Goal: Task Accomplishment & Management: Use online tool/utility

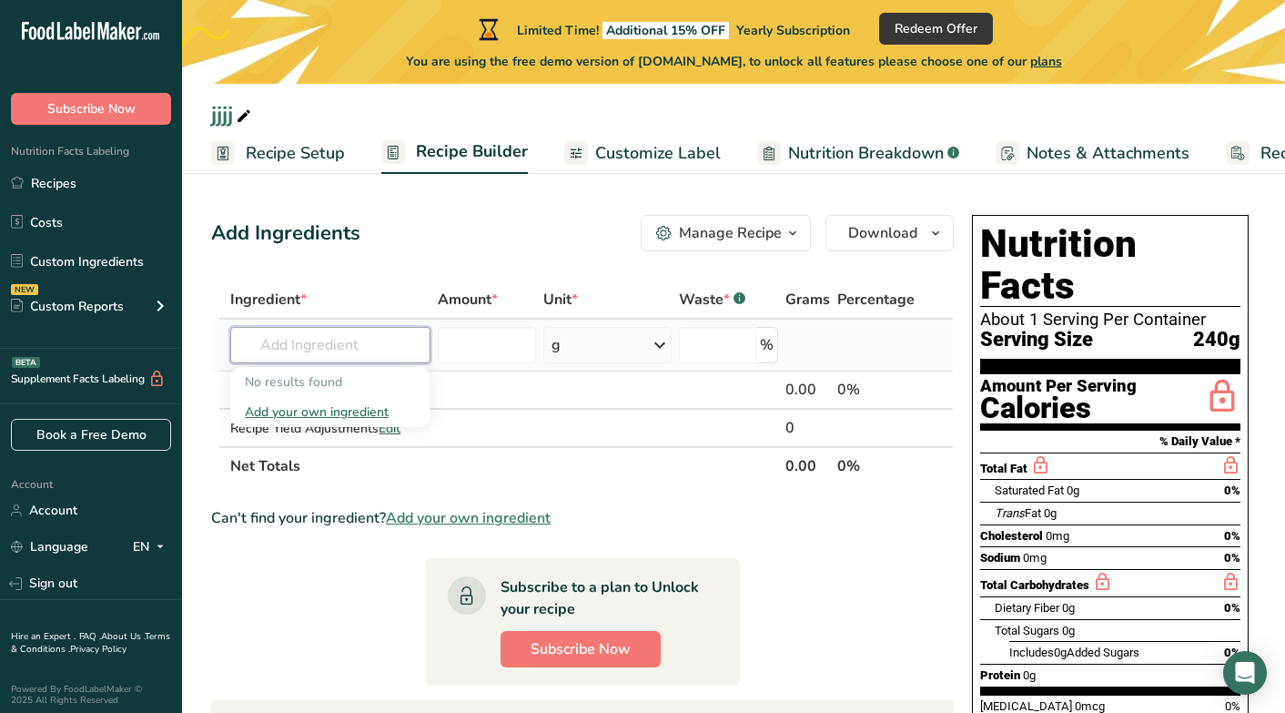
click at [353, 347] on input "text" at bounding box center [330, 345] width 200 height 36
type input "dried straw"
click at [360, 388] on p "Freeze Dried Strawberries" at bounding box center [329, 381] width 169 height 19
type input "Freeze Dried Strawberries"
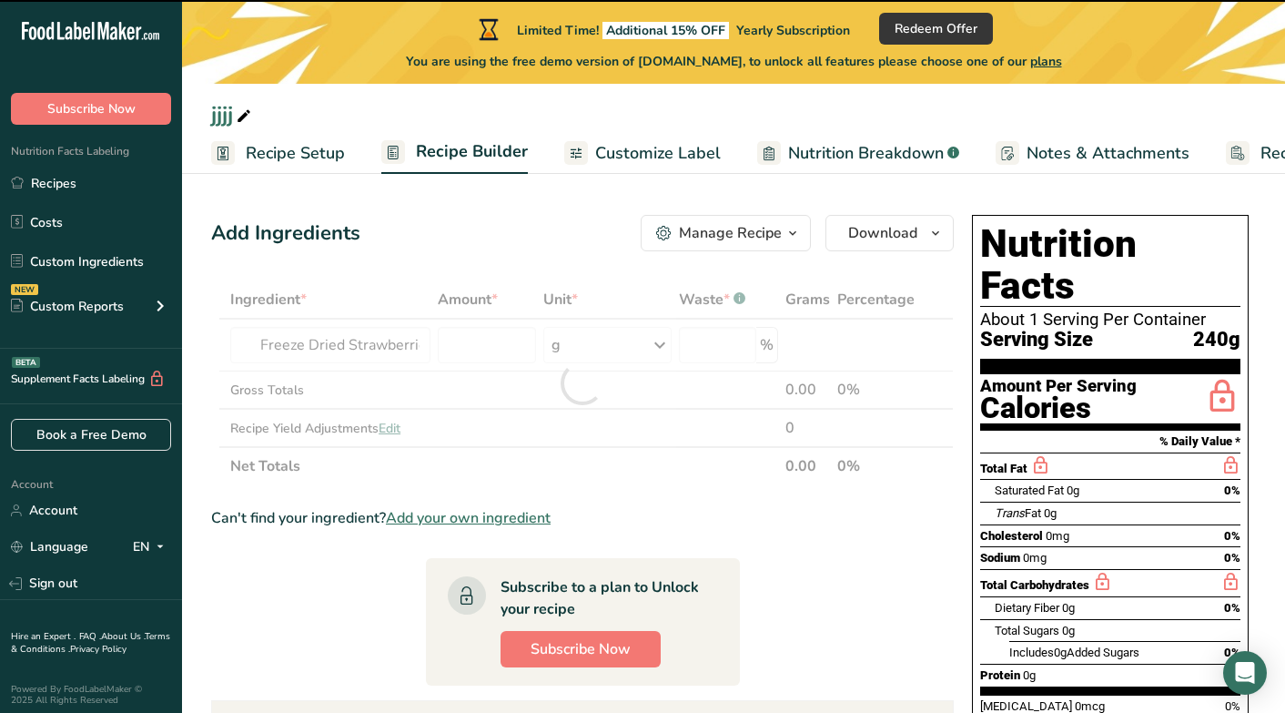
type input "0"
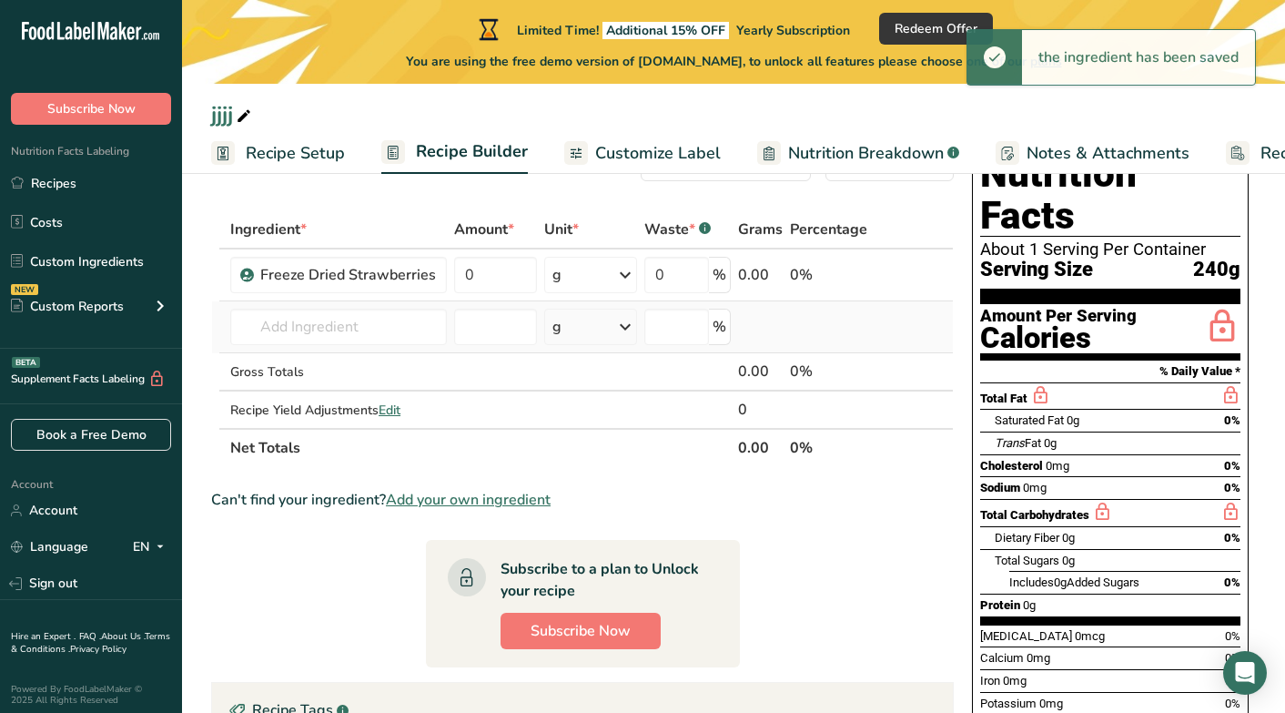
scroll to position [72, 0]
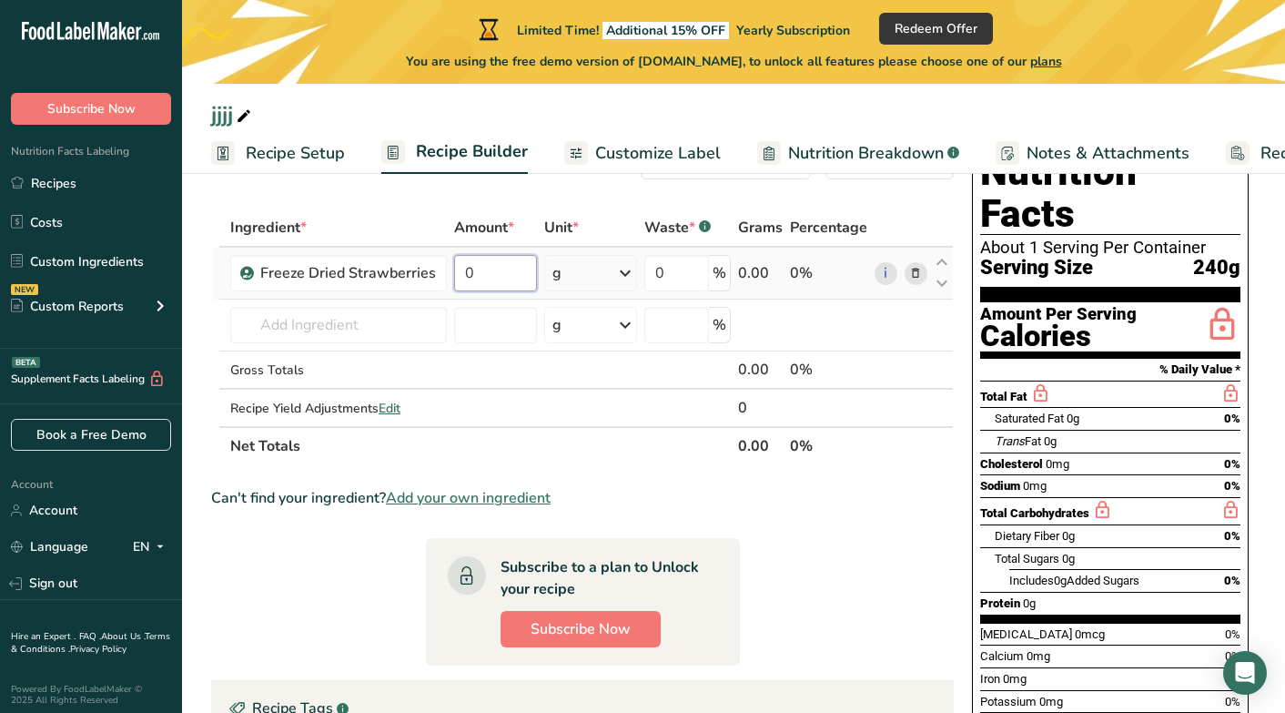
click at [491, 265] on input "0" at bounding box center [495, 273] width 83 height 36
type input "100"
click at [811, 544] on section "Ingredient * Amount * Unit * Waste * .a-a{fill:#347362;}.b-a{fill:#fff;} Grams …" at bounding box center [582, 579] width 743 height 742
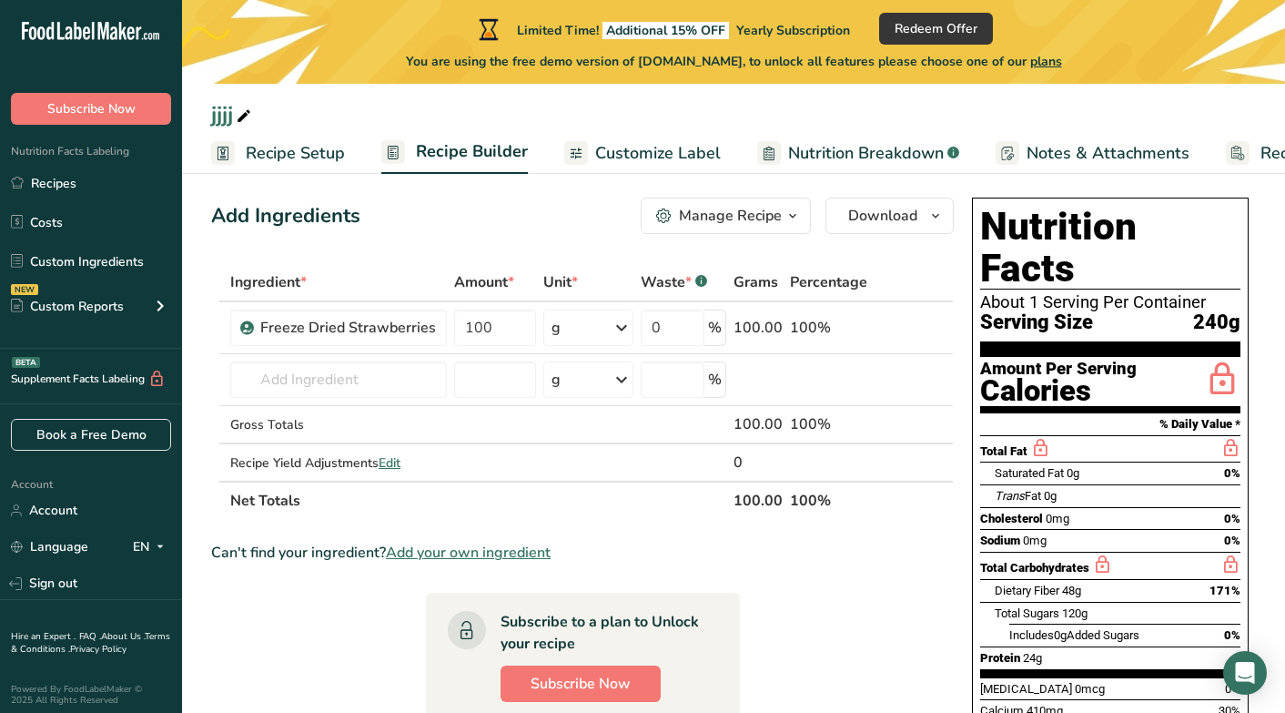
scroll to position [0, 0]
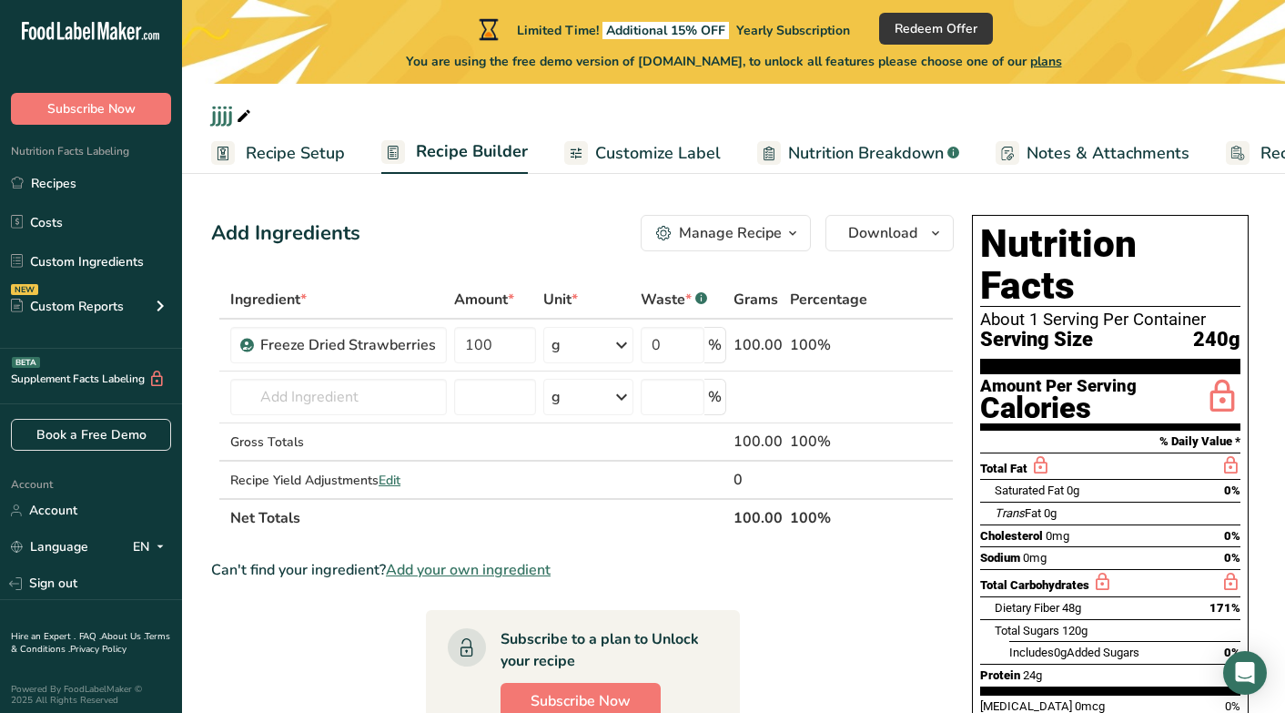
click at [295, 145] on span "Recipe Setup" at bounding box center [295, 153] width 99 height 25
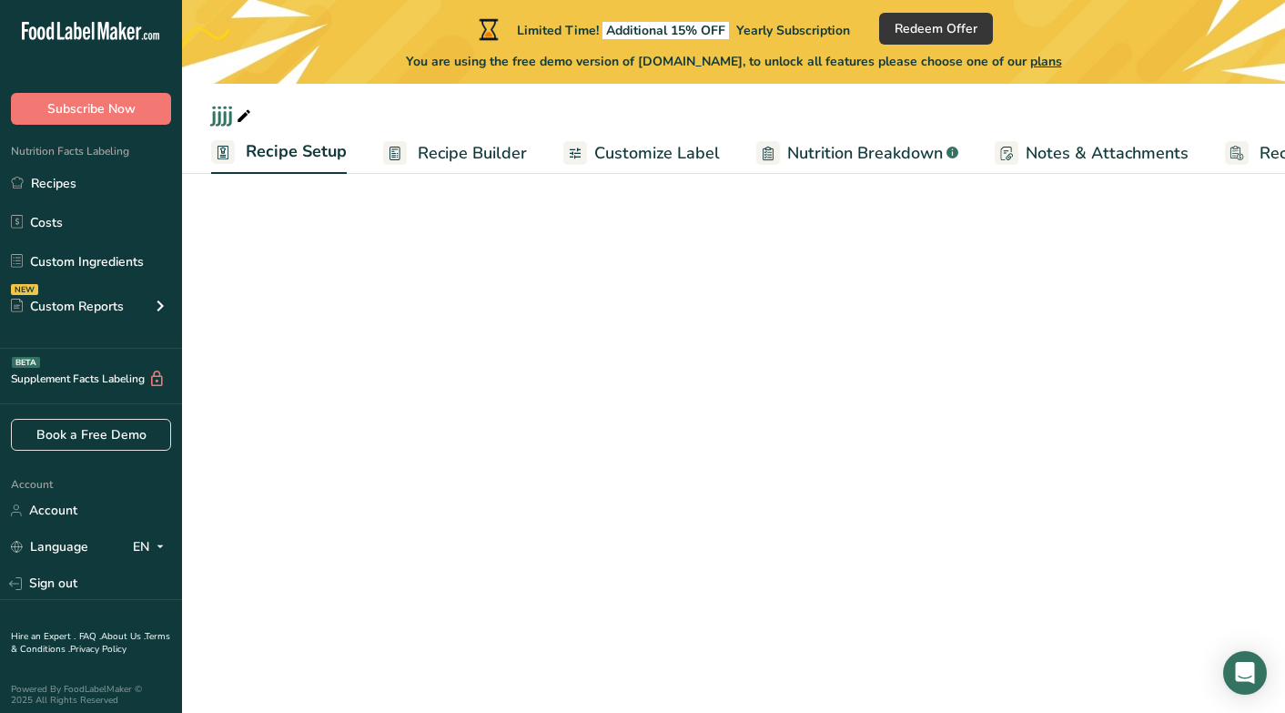
scroll to position [0, 6]
select select "17"
select select "22"
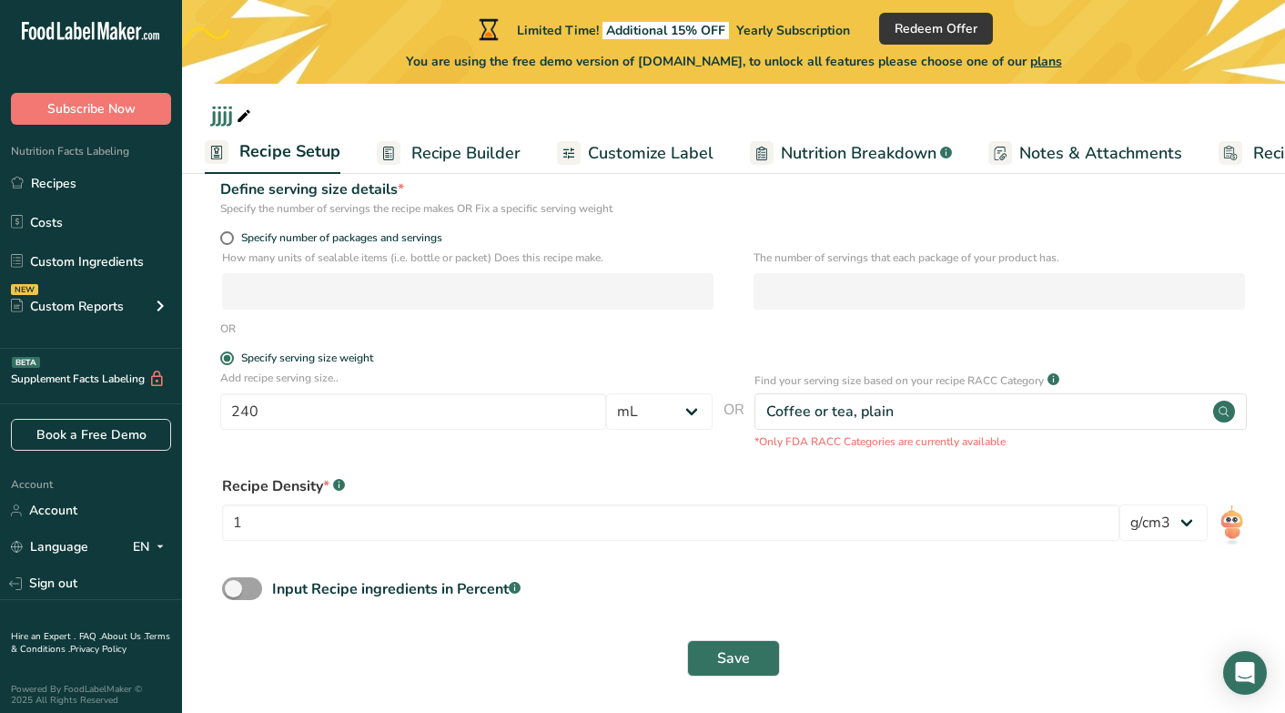
scroll to position [238, 0]
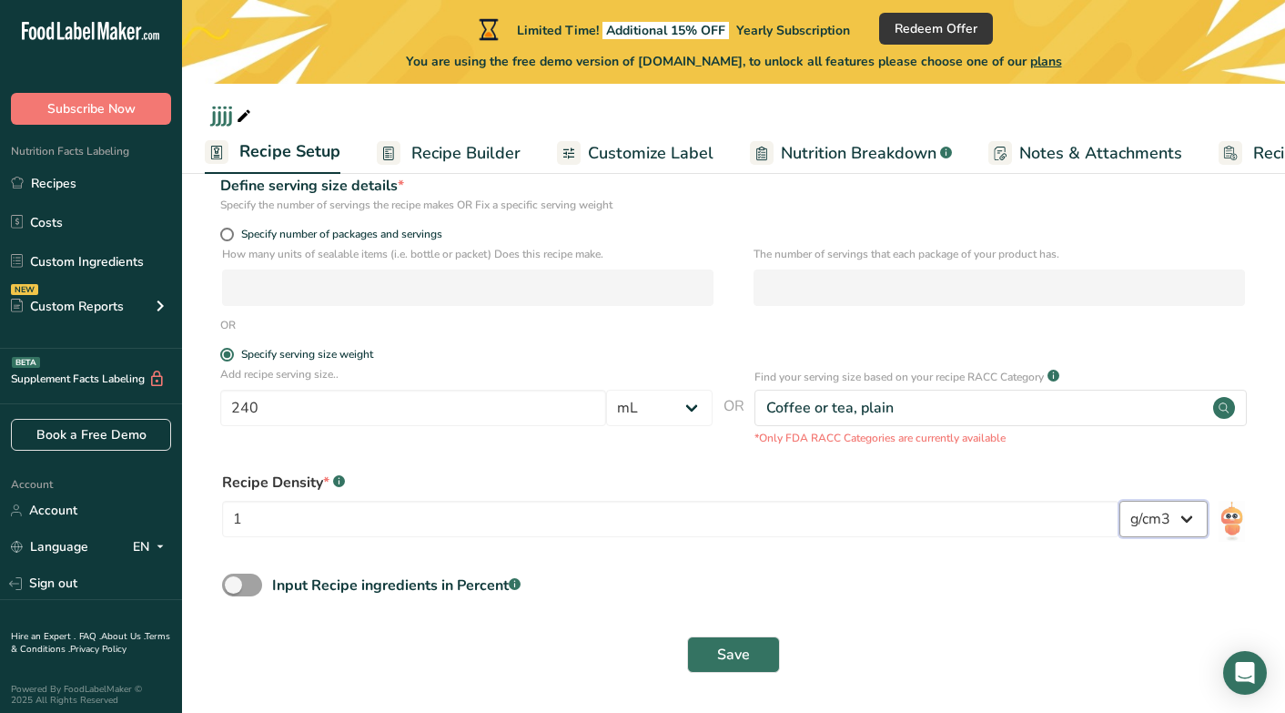
click at [1151, 533] on select "lb/ft3 g/cm3" at bounding box center [1164, 519] width 88 height 36
click at [1120, 501] on select "lb/ft3 g/cm3" at bounding box center [1164, 519] width 88 height 36
click at [256, 589] on span at bounding box center [242, 584] width 40 height 23
click at [234, 589] on input "Input Recipe ingredients in Percent .a-a{fill:#347362;}.b-a{fill:#fff;}" at bounding box center [228, 585] width 12 height 12
checkbox input "true"
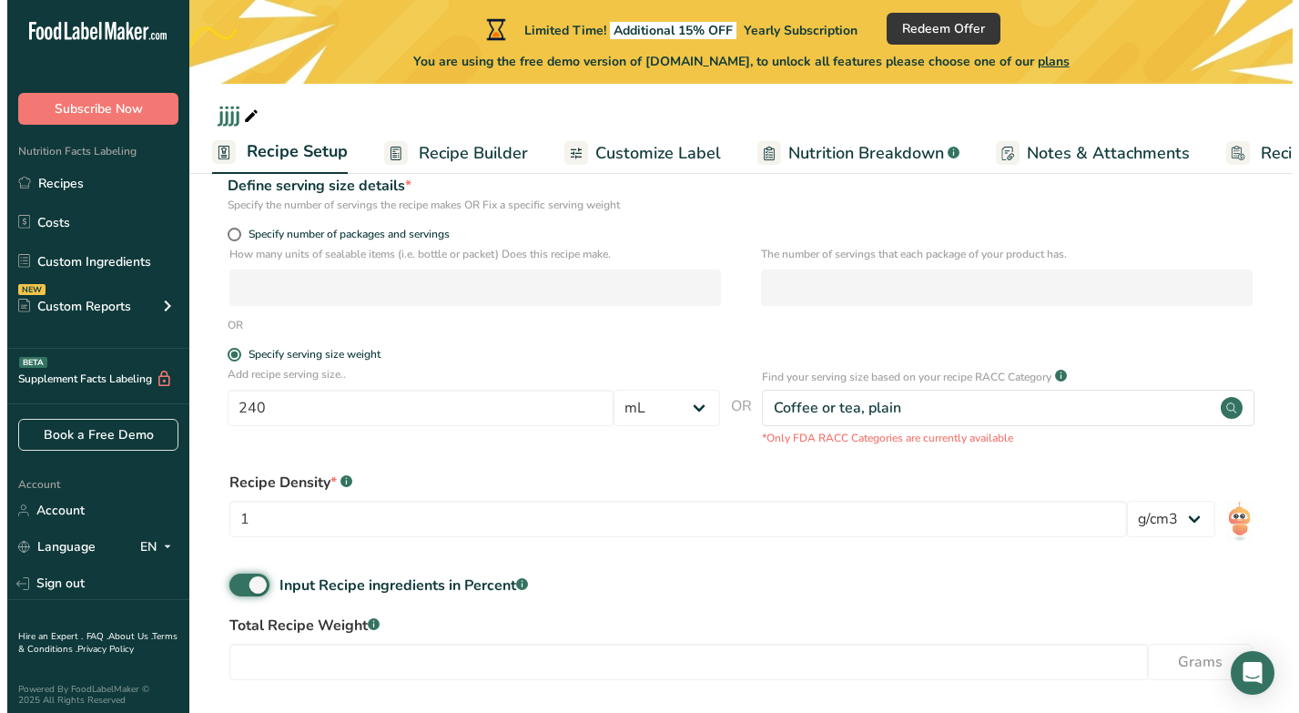
scroll to position [319, 0]
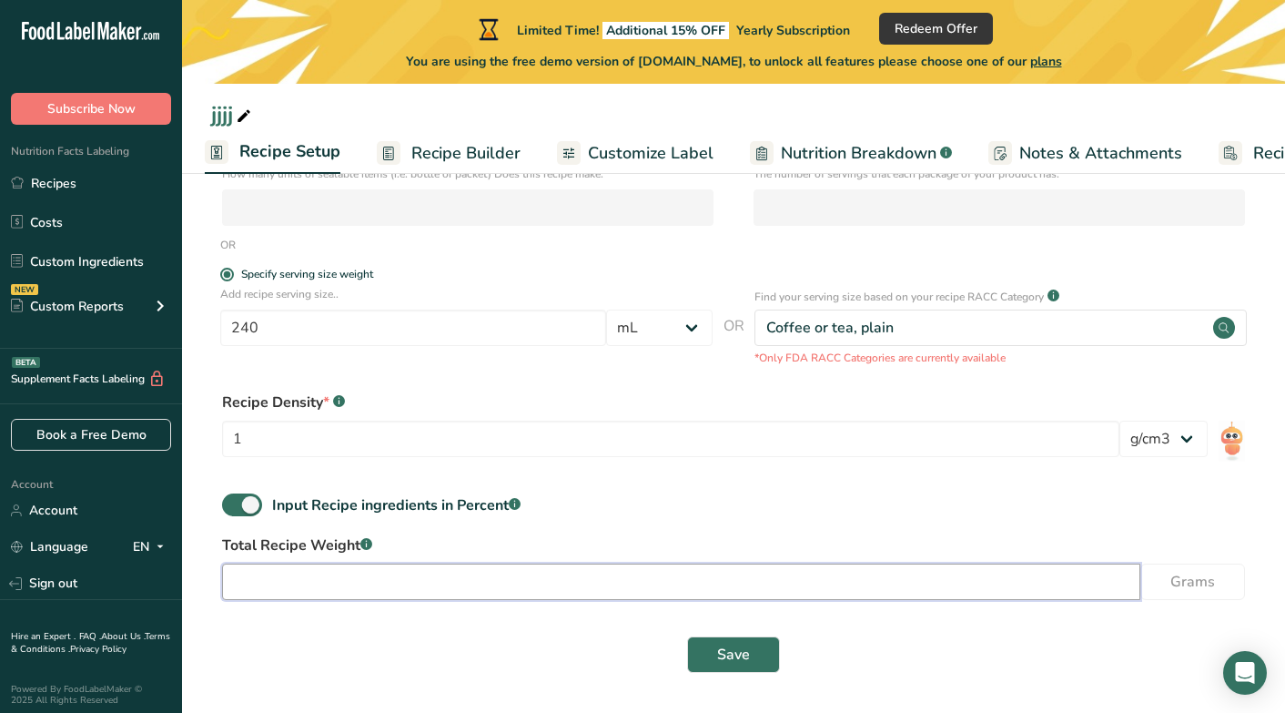
click at [312, 593] on input "number" at bounding box center [681, 581] width 918 height 36
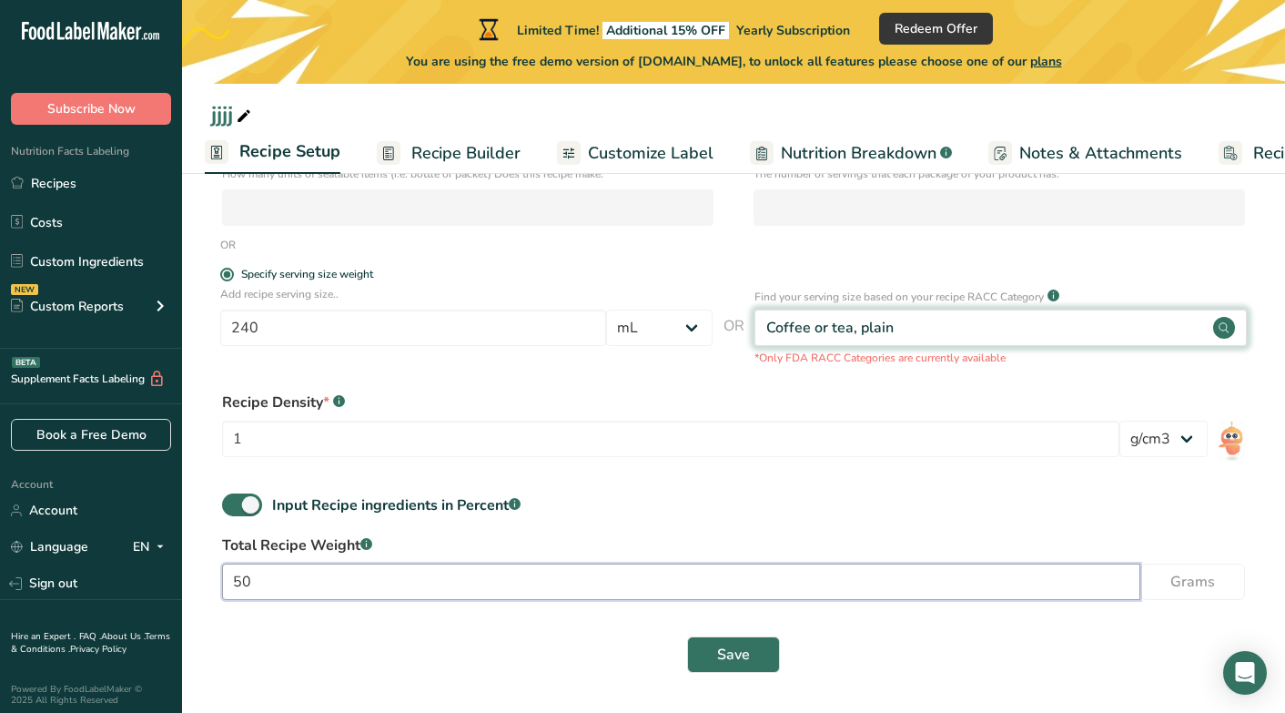
type input "50"
click at [933, 319] on div "Coffee or tea, plain" at bounding box center [1001, 327] width 492 height 36
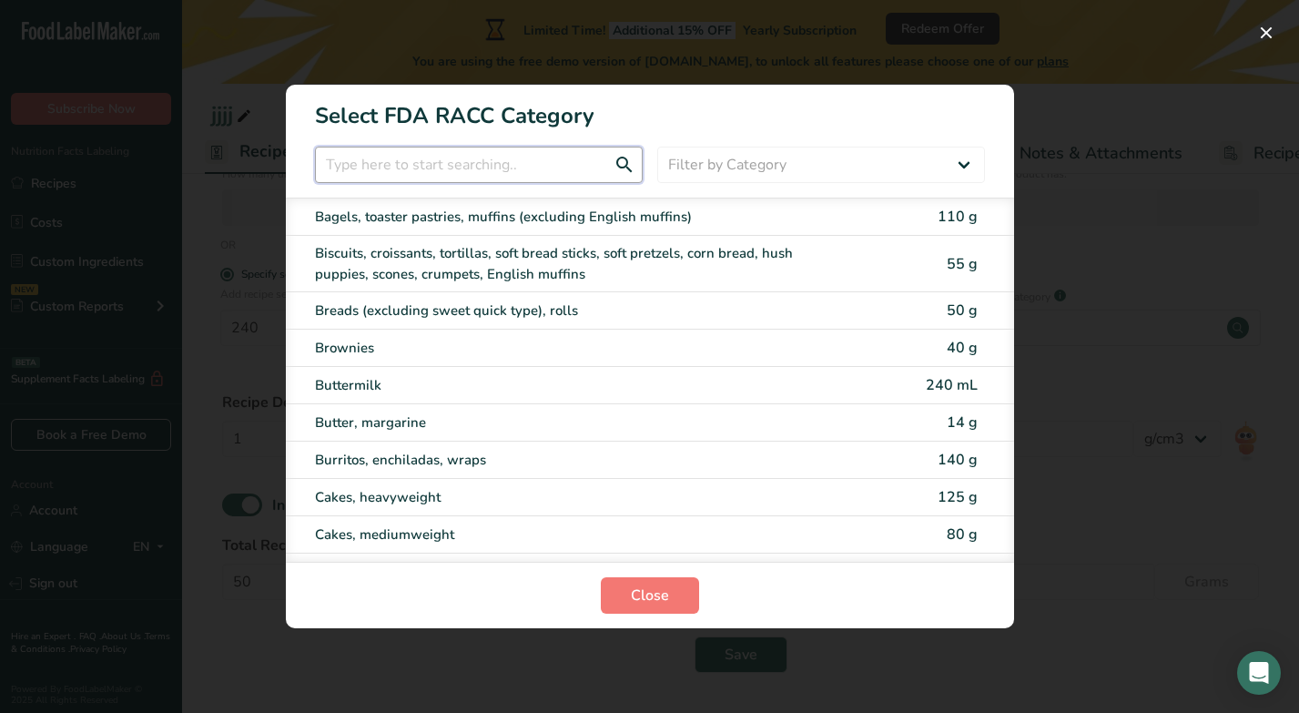
click at [532, 177] on input "RACC Category Selection Modal" at bounding box center [479, 165] width 328 height 36
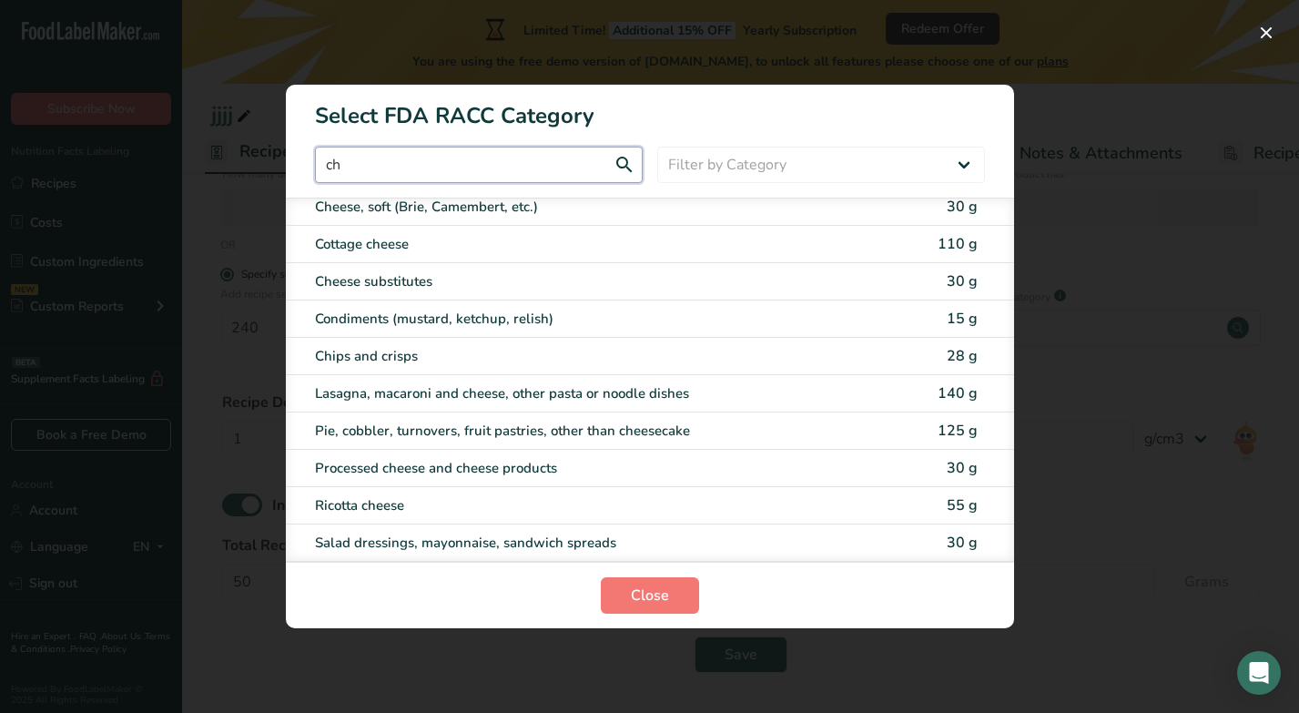
scroll to position [0, 0]
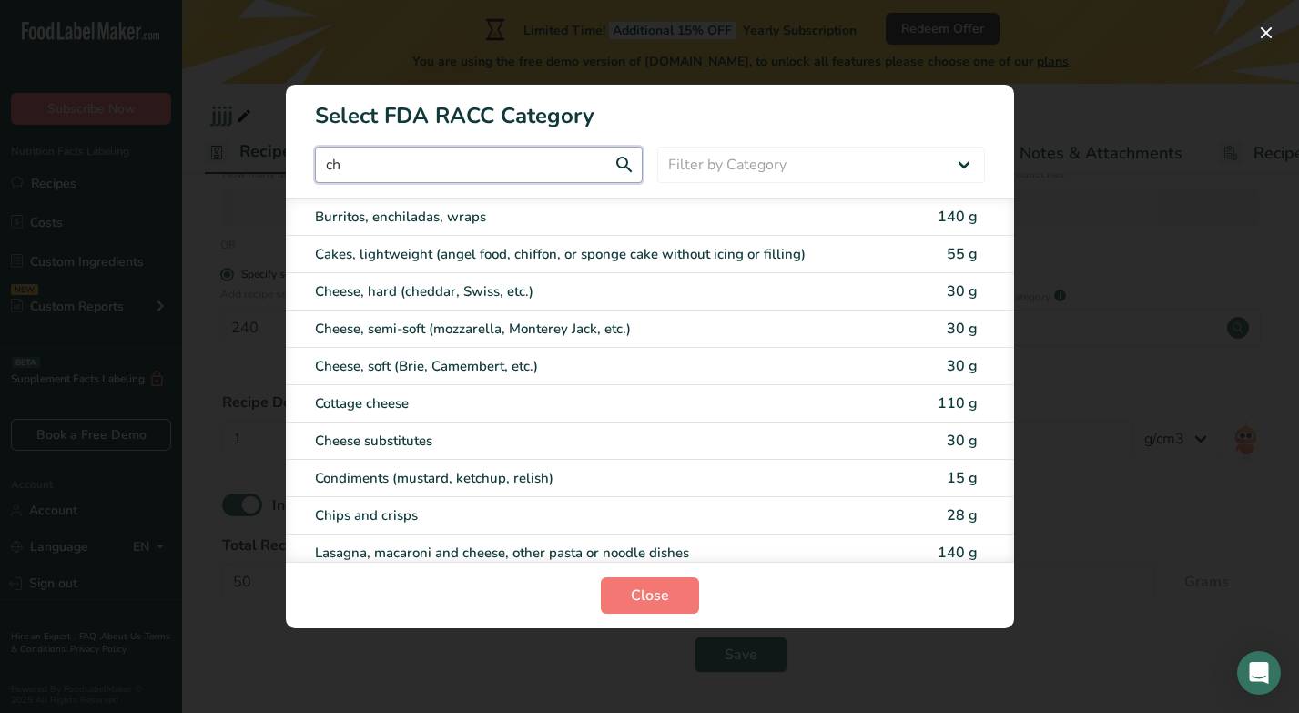
type input "c"
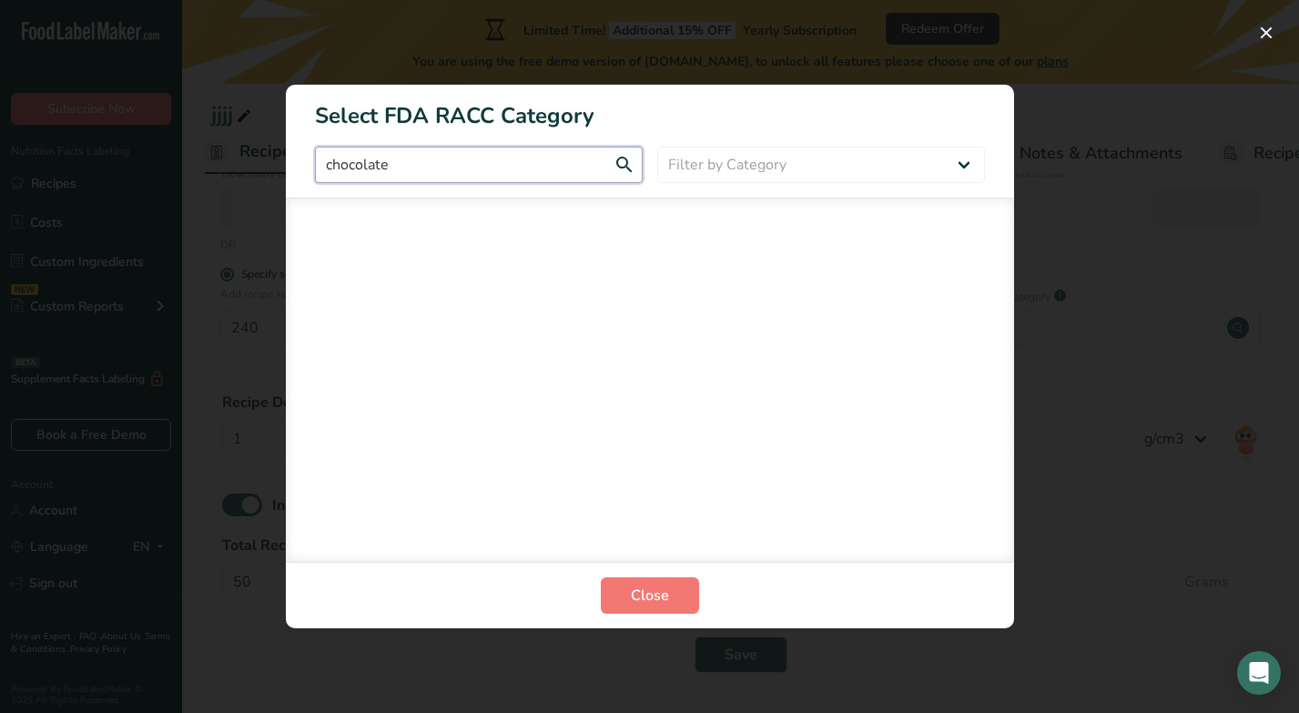
type input "chocolate"
click at [730, 164] on select "Filter by Category All Bakery products Beverages Cereals and other grain produc…" at bounding box center [821, 165] width 328 height 36
click at [841, 160] on select "Filter by Category All Bakery products Beverages Cereals and other grain produc…" at bounding box center [821, 165] width 328 height 36
select select "17"
click at [657, 147] on select "Filter by Category All Bakery products Beverages Cereals and other grain produc…" at bounding box center [821, 165] width 328 height 36
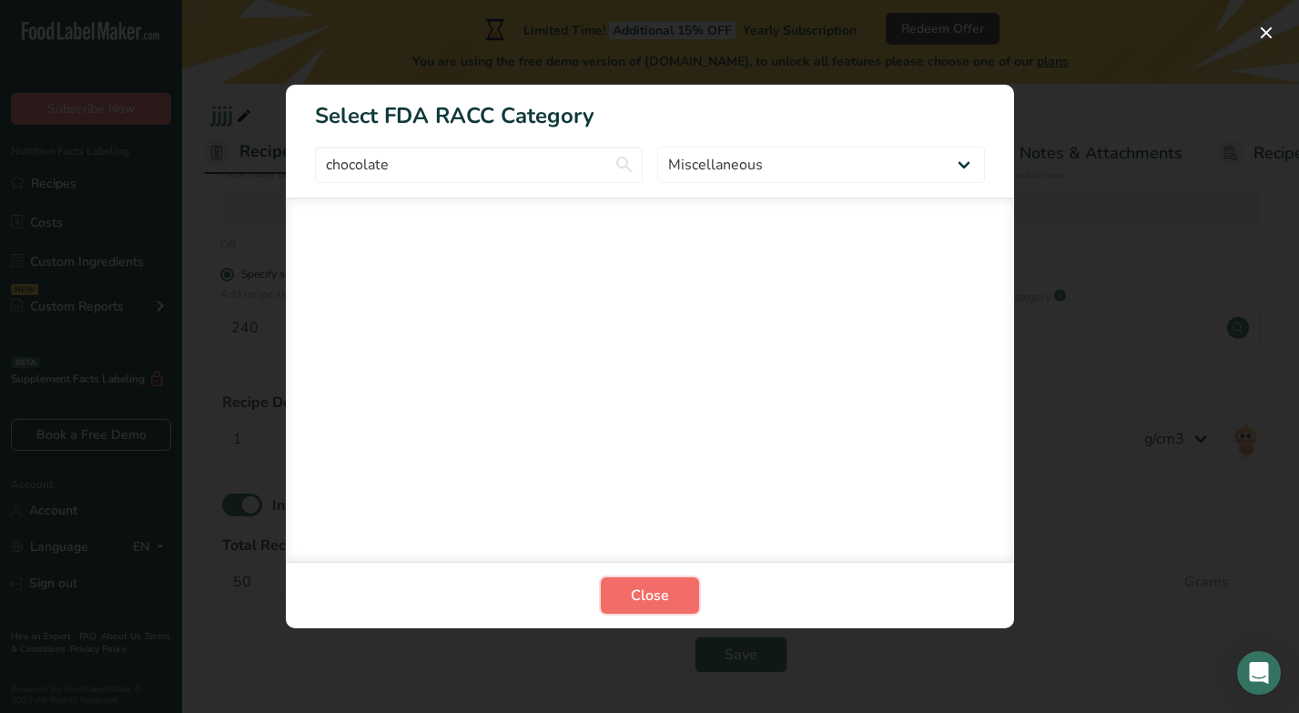
click at [633, 593] on span "Close" at bounding box center [650, 595] width 38 height 22
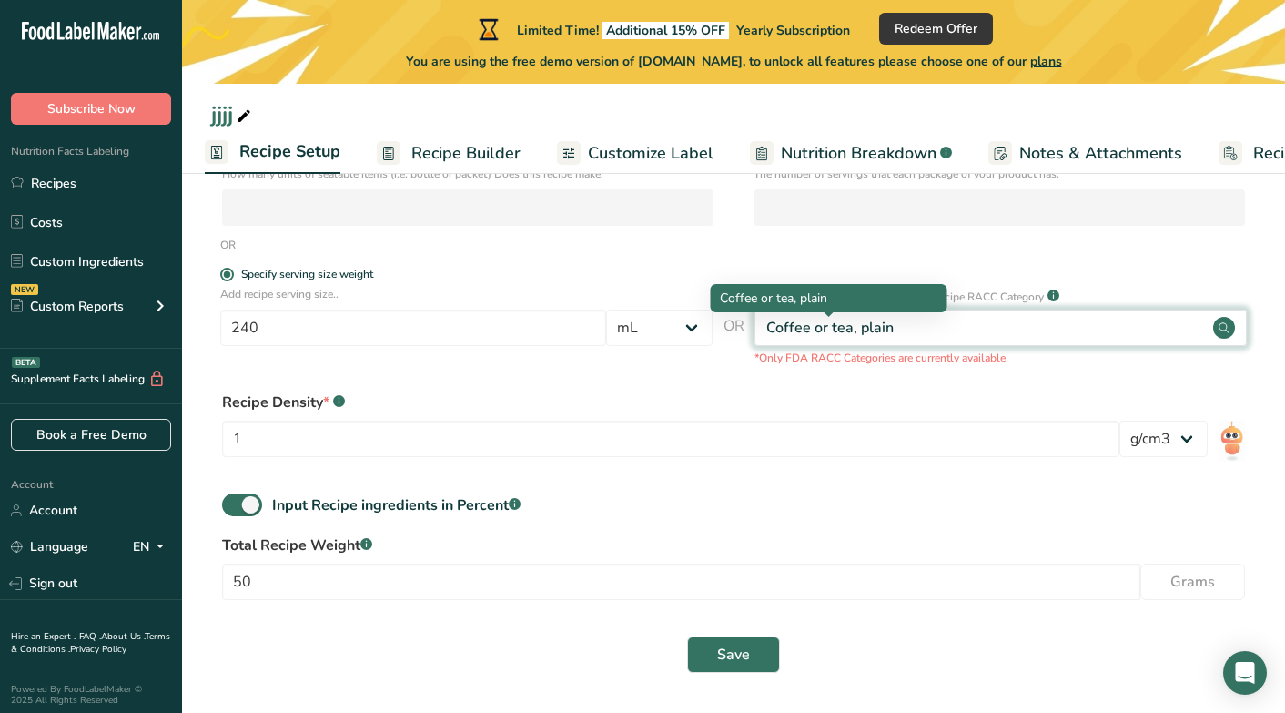
click at [821, 327] on div "Coffee or tea, plain" at bounding box center [829, 328] width 127 height 22
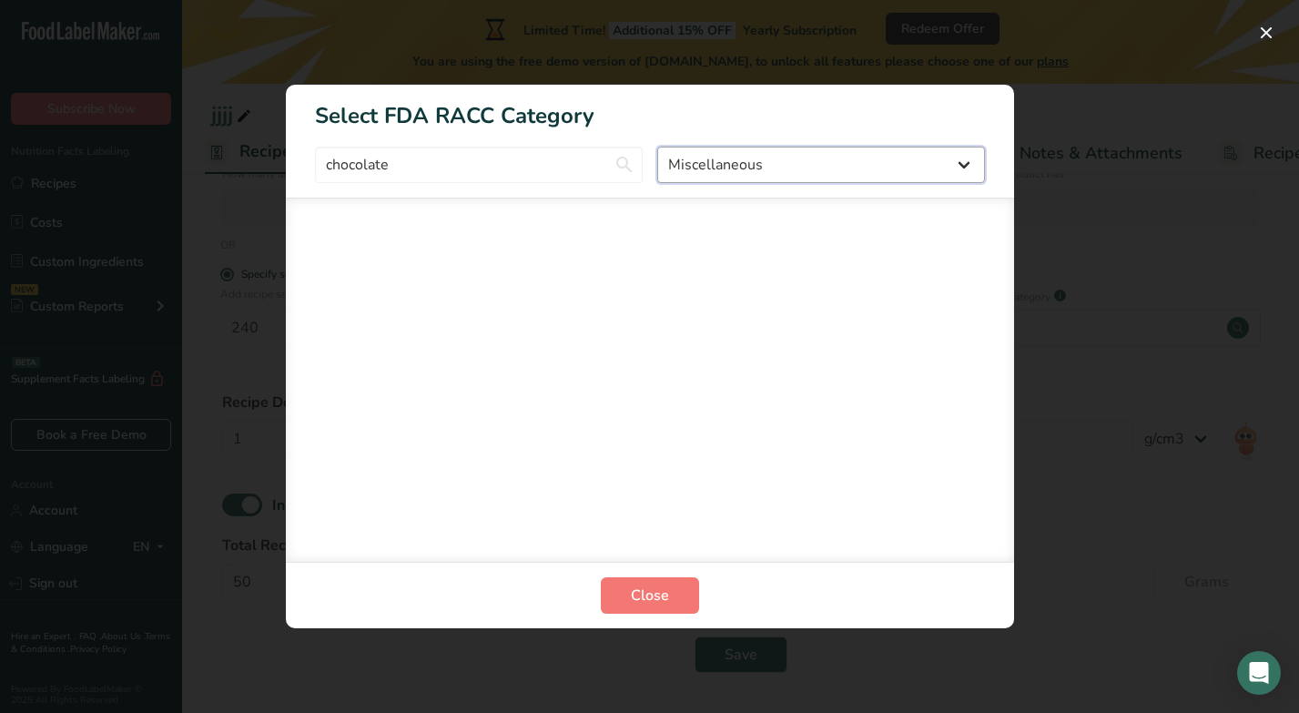
click at [944, 169] on select "All Bakery products Beverages Cereals and other grain products Dairy products a…" at bounding box center [821, 165] width 328 height 36
click at [542, 352] on div "RACC Category Selection Modal" at bounding box center [650, 380] width 728 height 364
click at [629, 597] on button "Close" at bounding box center [650, 595] width 98 height 36
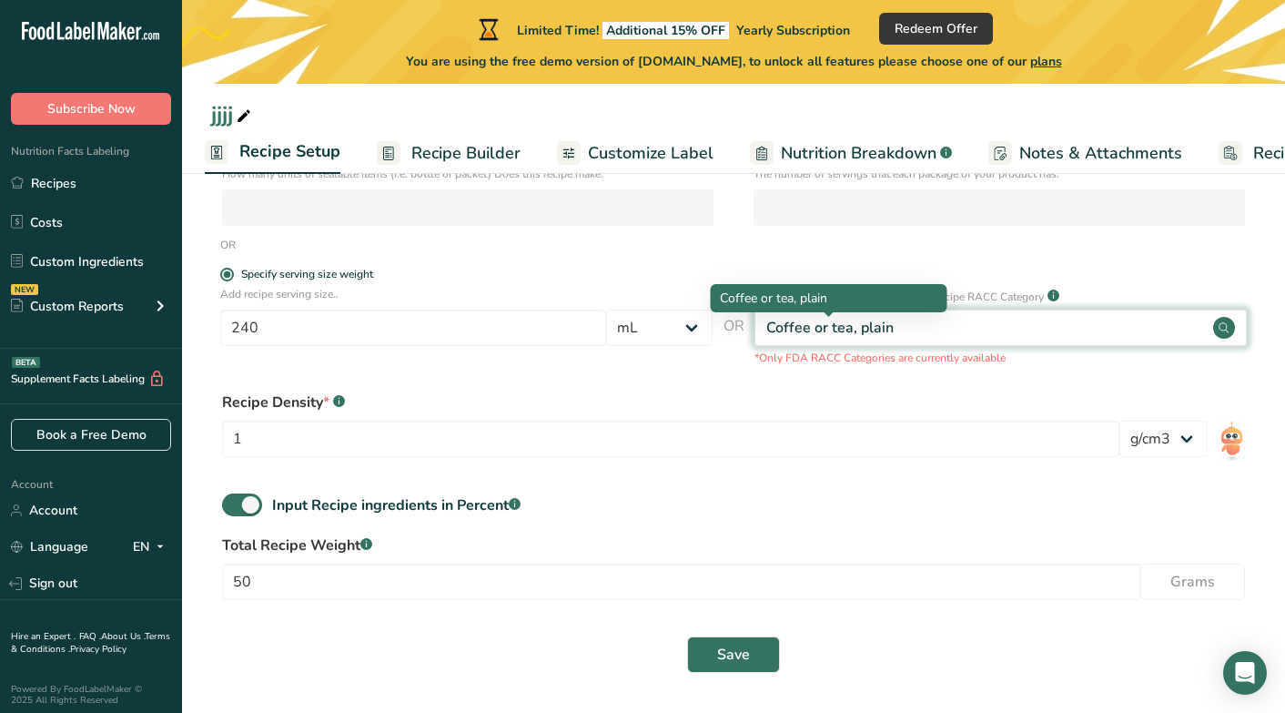
click at [836, 329] on div "Coffee or tea, plain" at bounding box center [829, 328] width 127 height 22
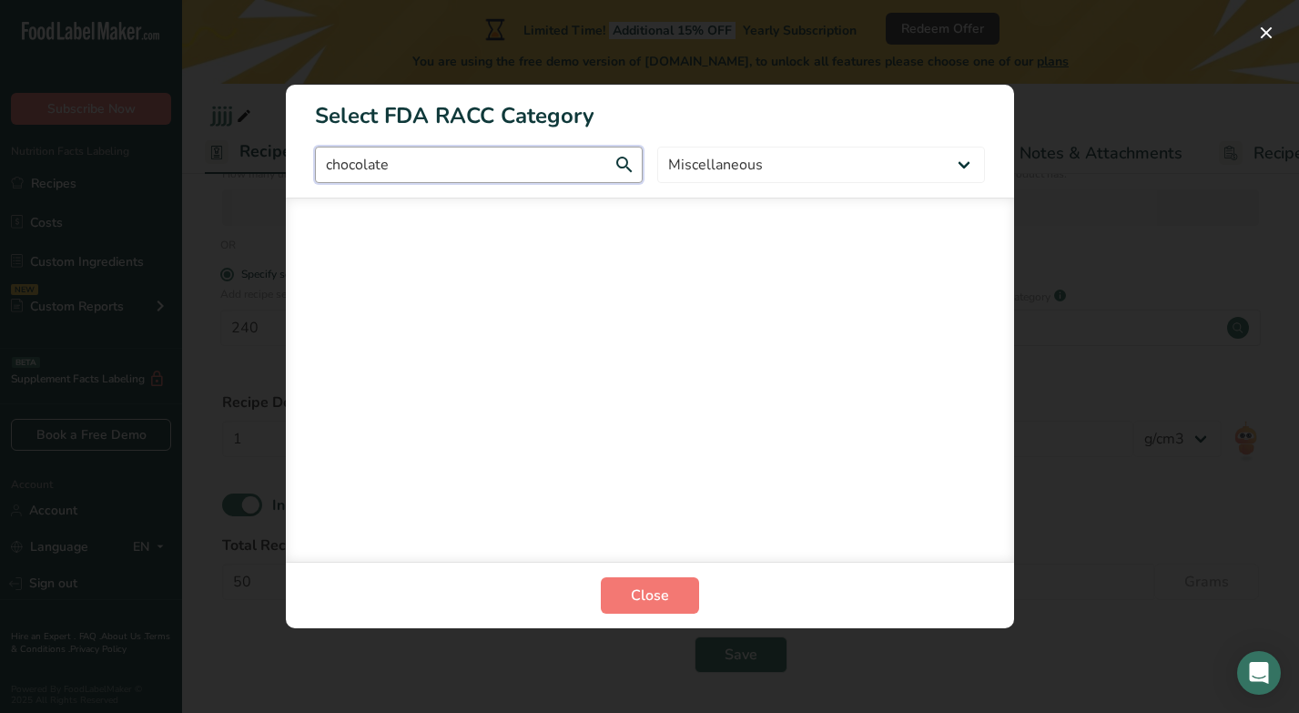
click at [538, 151] on input "chocolate" at bounding box center [479, 165] width 328 height 36
click at [623, 164] on input "chocolate" at bounding box center [479, 165] width 328 height 36
click at [951, 160] on select "All Bakery products Beverages Cereals and other grain products Dairy products a…" at bounding box center [821, 165] width 328 height 36
select select "RACC Category Selection Modal"
click at [657, 147] on select "All Bakery products Beverages Cereals and other grain products Dairy products a…" at bounding box center [821, 165] width 328 height 36
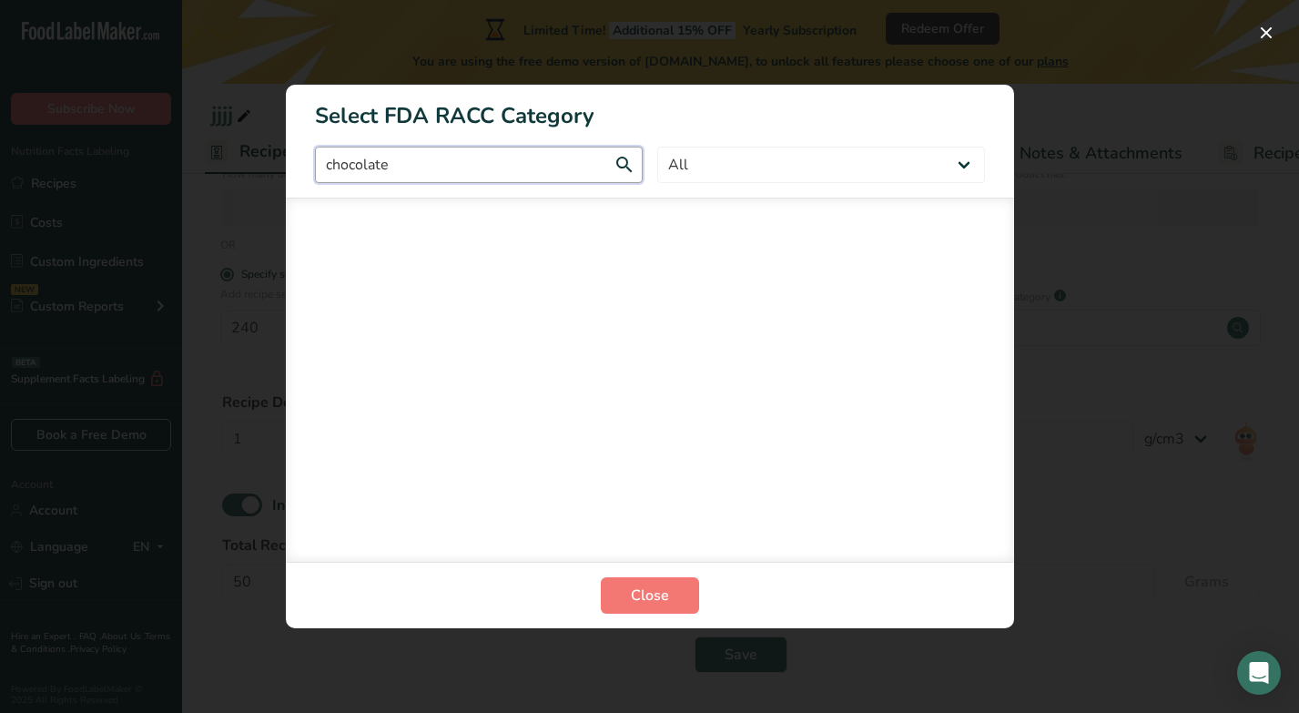
click at [484, 158] on input "chocolate" at bounding box center [479, 165] width 328 height 36
click at [623, 166] on input "chocolate" at bounding box center [479, 165] width 328 height 36
click at [665, 601] on span "Close" at bounding box center [650, 595] width 38 height 22
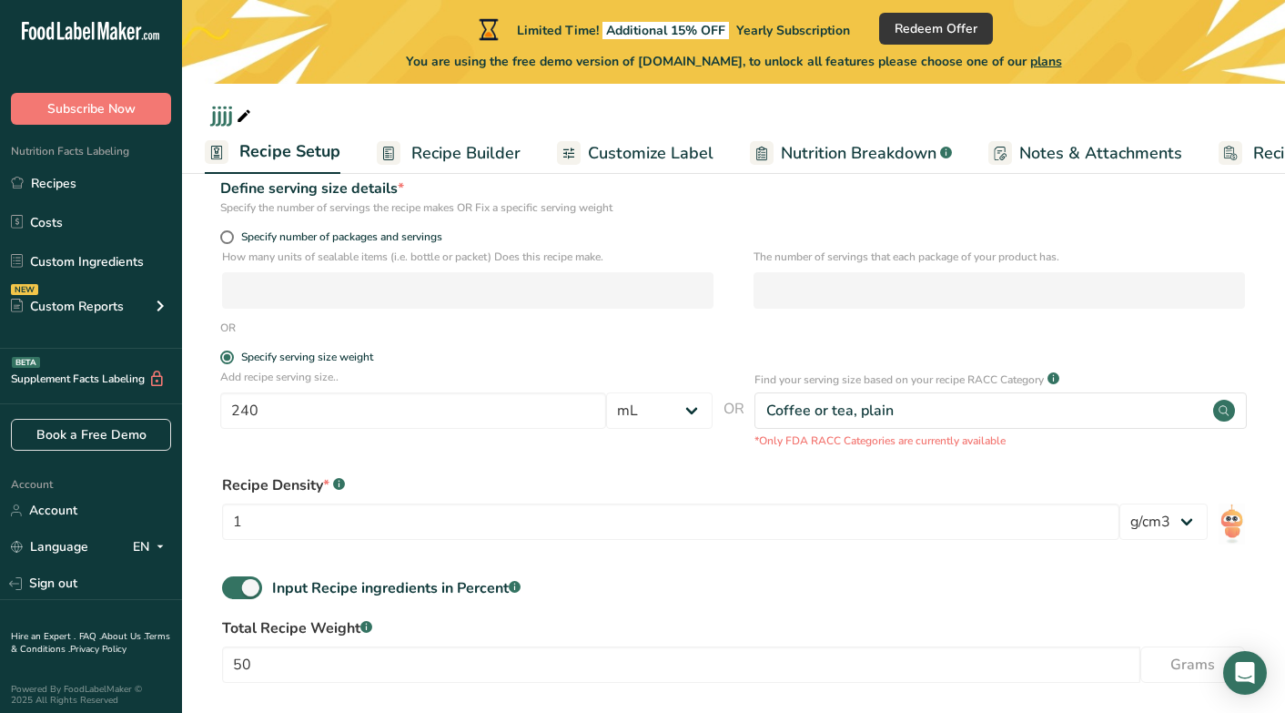
scroll to position [235, 0]
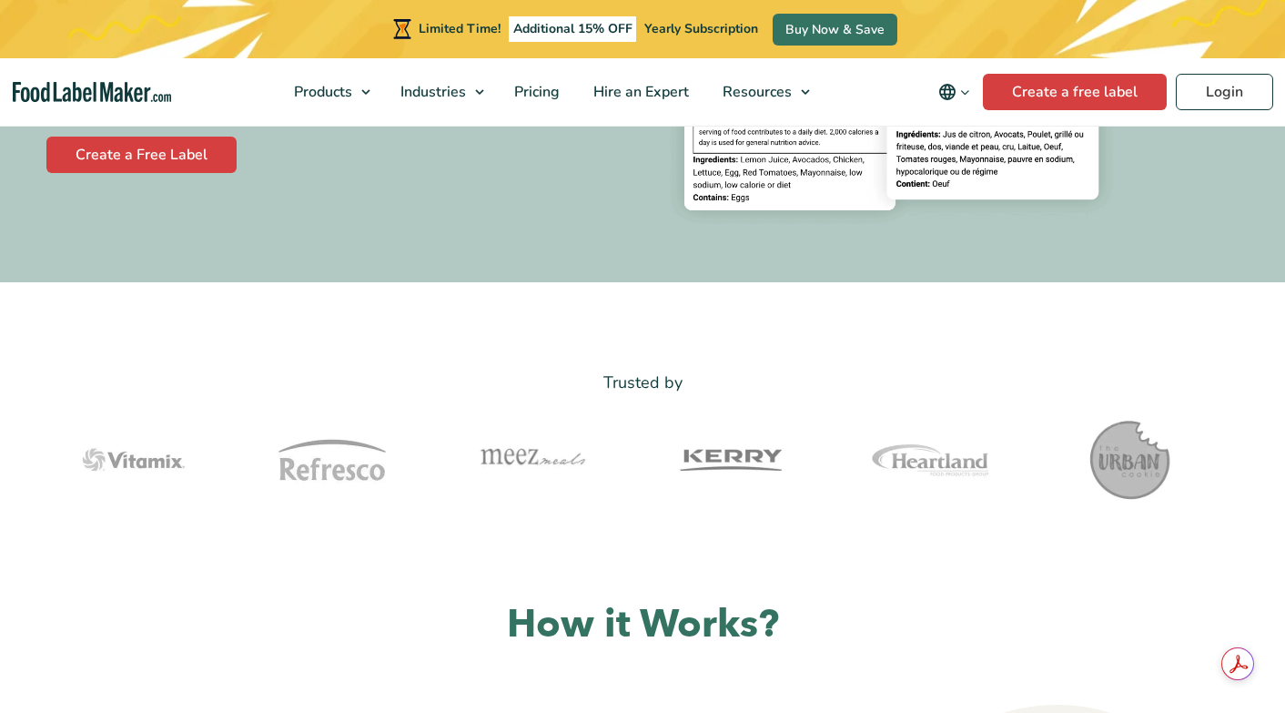
scroll to position [464, 0]
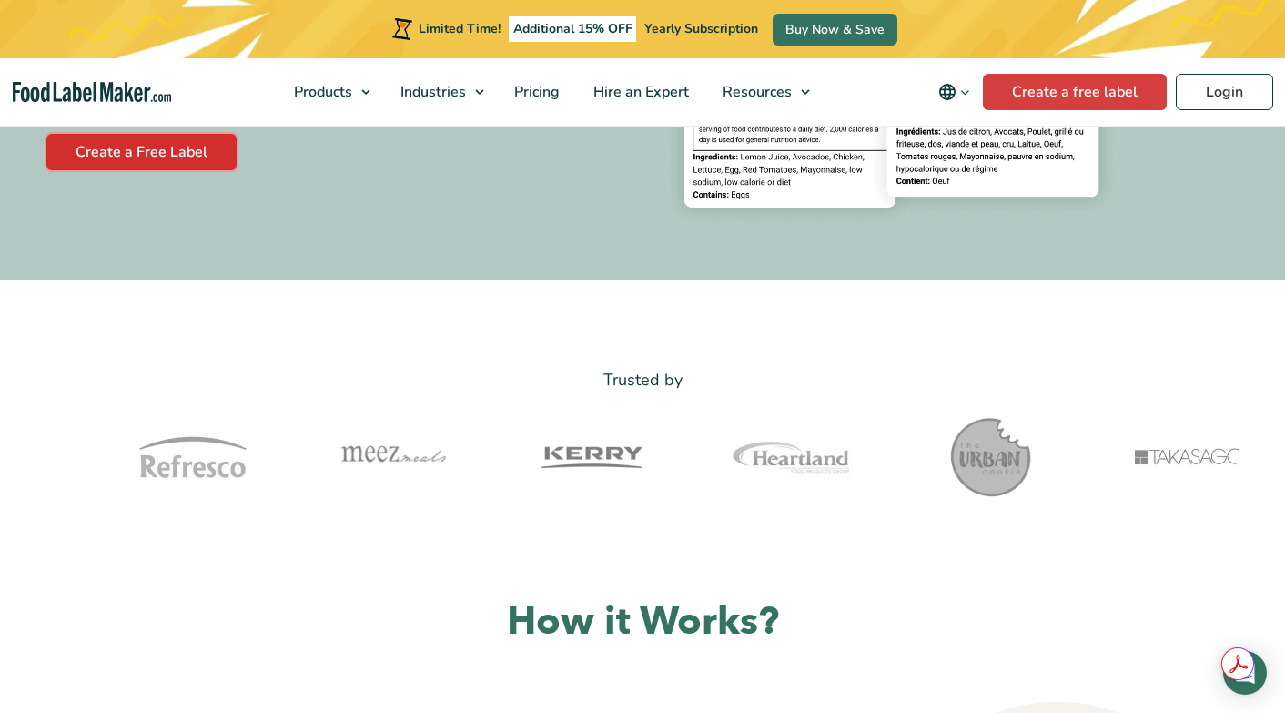
click at [171, 161] on link "Create a Free Label" at bounding box center [141, 152] width 190 height 36
